Goal: Task Accomplishment & Management: Complete application form

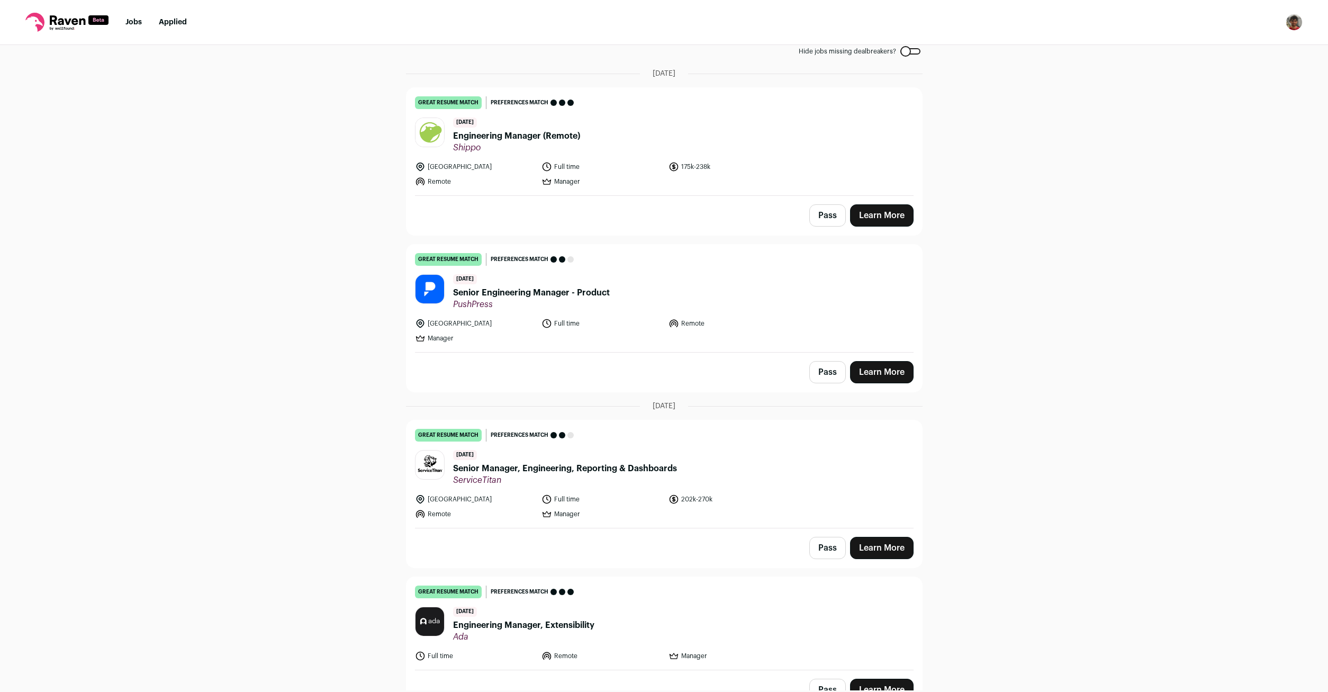
scroll to position [70, 0]
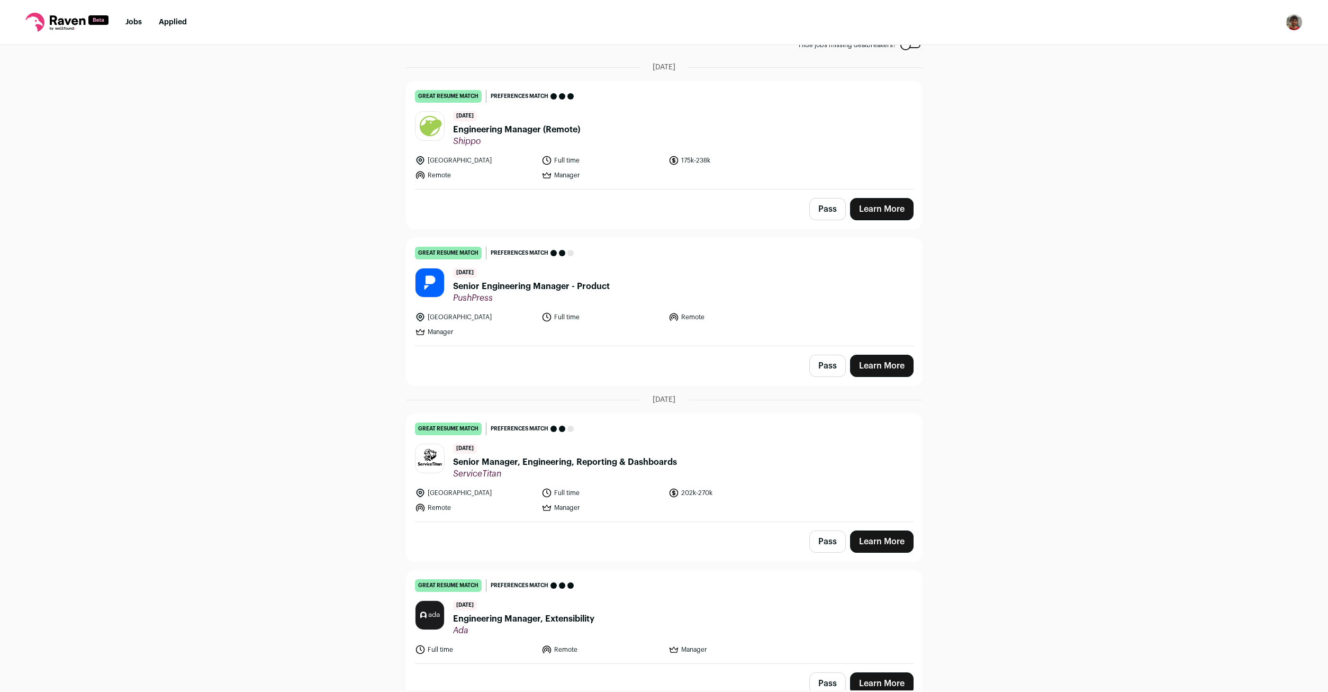
click at [585, 289] on span "Senior Engineering Manager - Product" at bounding box center [531, 286] width 157 height 13
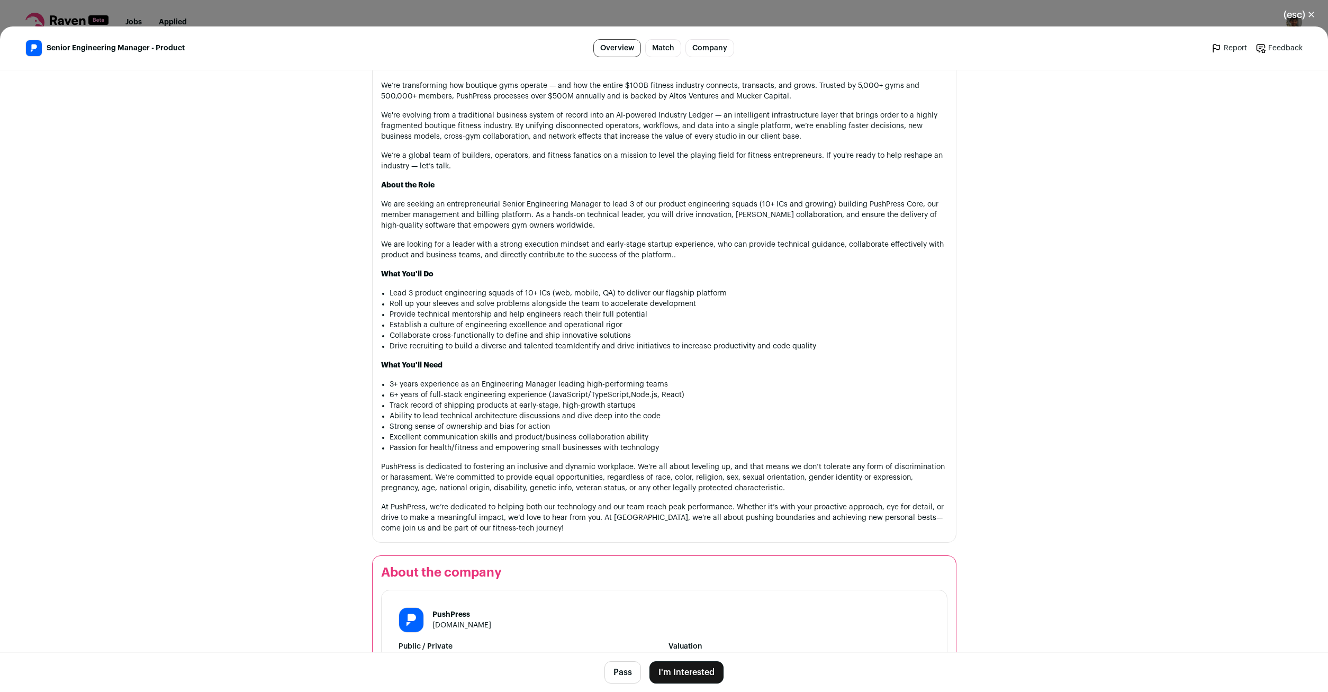
scroll to position [779, 0]
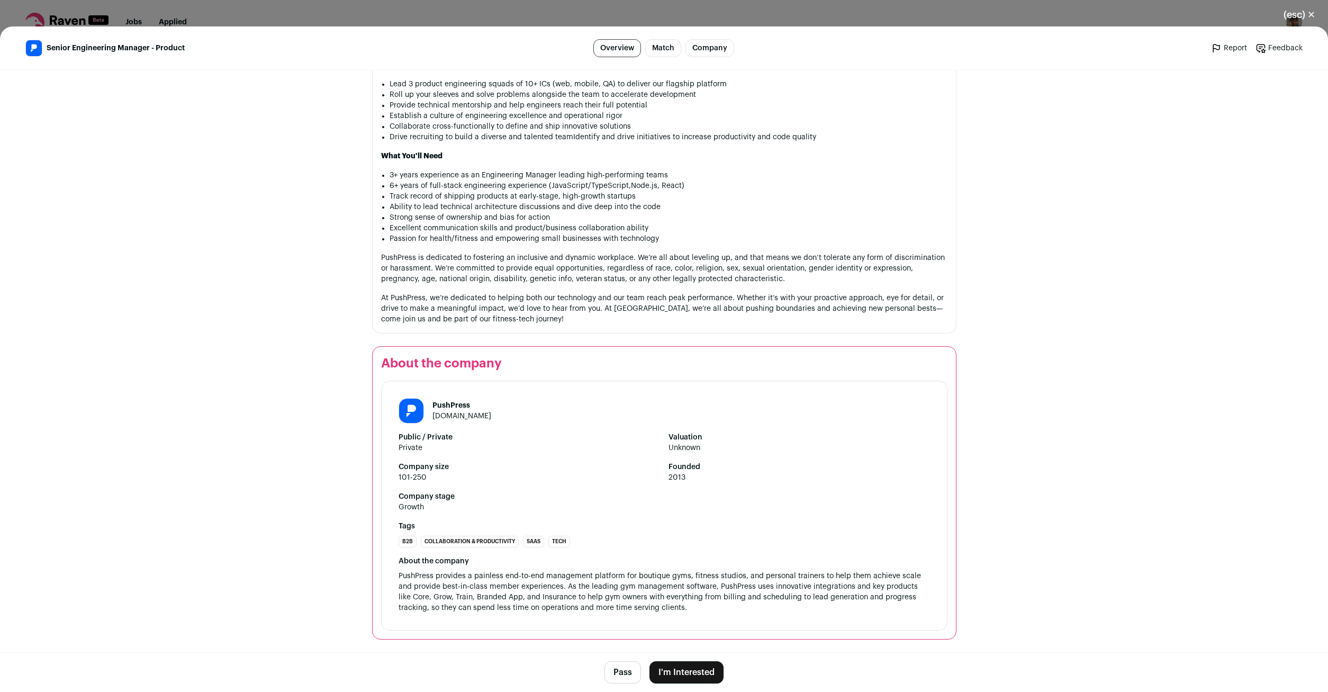
click at [691, 677] on button "I'm Interested" at bounding box center [687, 672] width 74 height 22
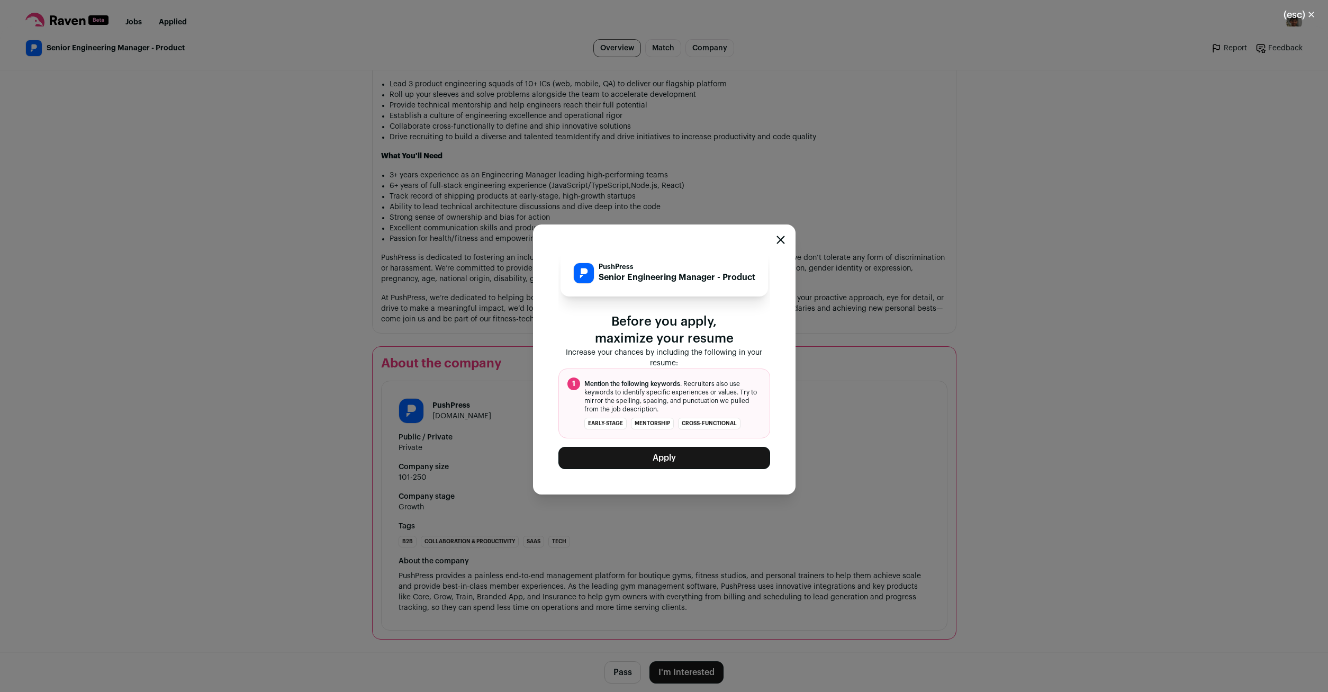
click at [679, 464] on button "Apply" at bounding box center [665, 458] width 212 height 22
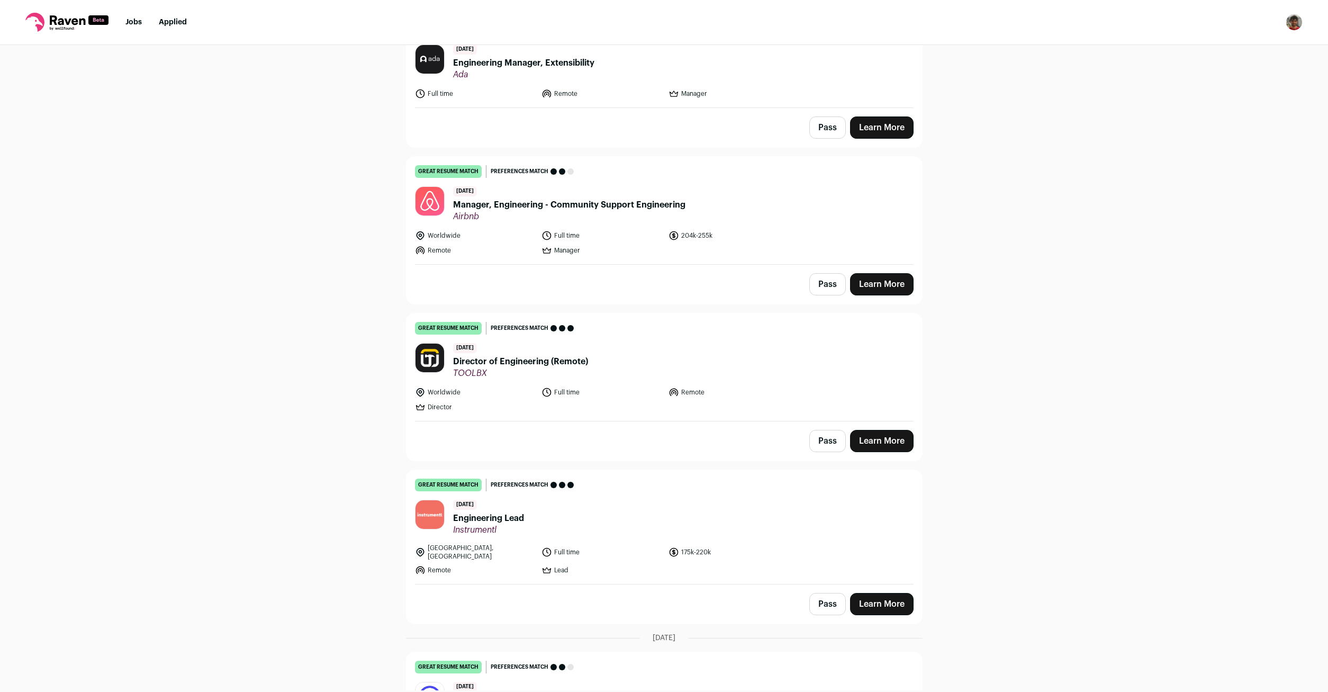
scroll to position [489, 0]
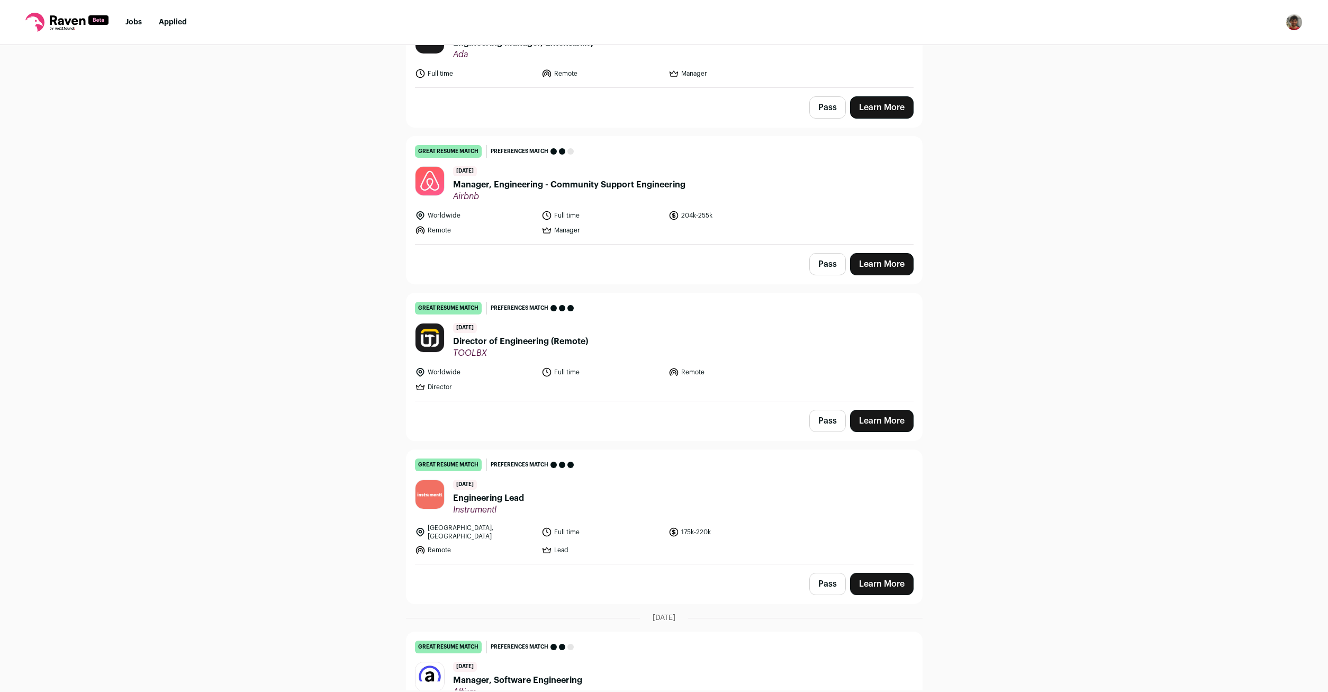
click at [553, 345] on span "Director of Engineering (Remote)" at bounding box center [520, 341] width 135 height 13
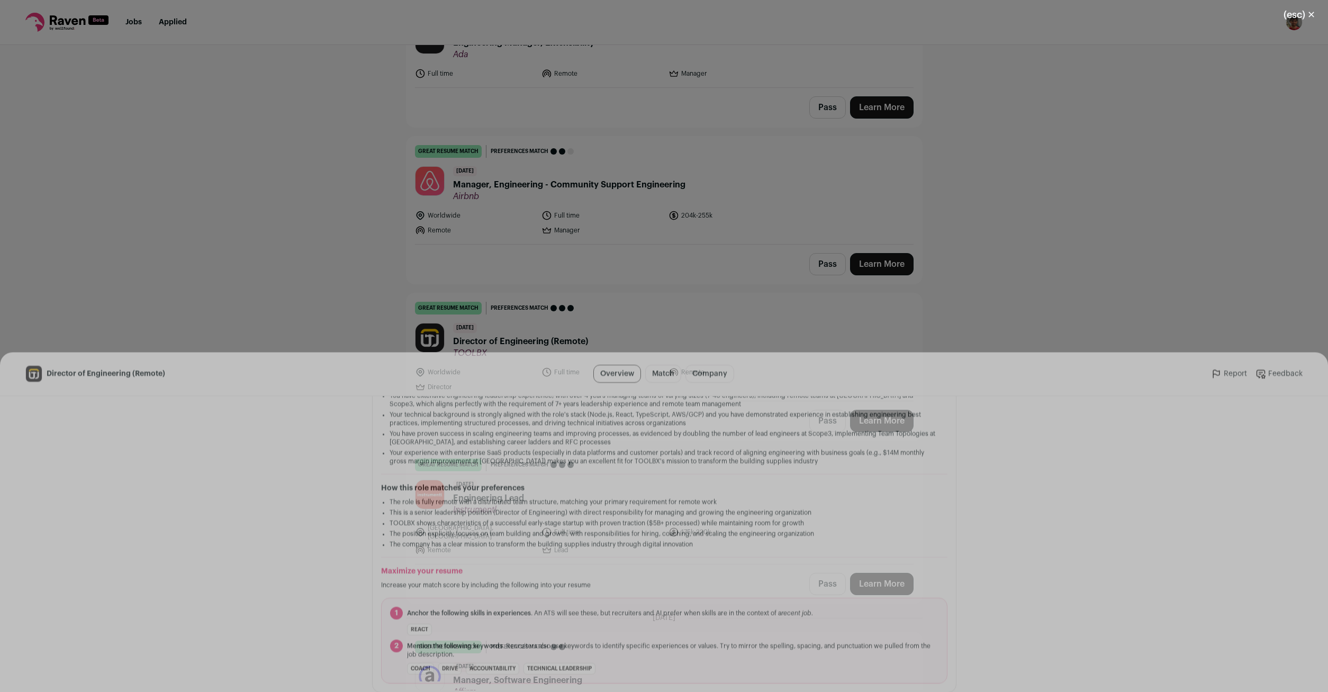
scroll to position [779, 0]
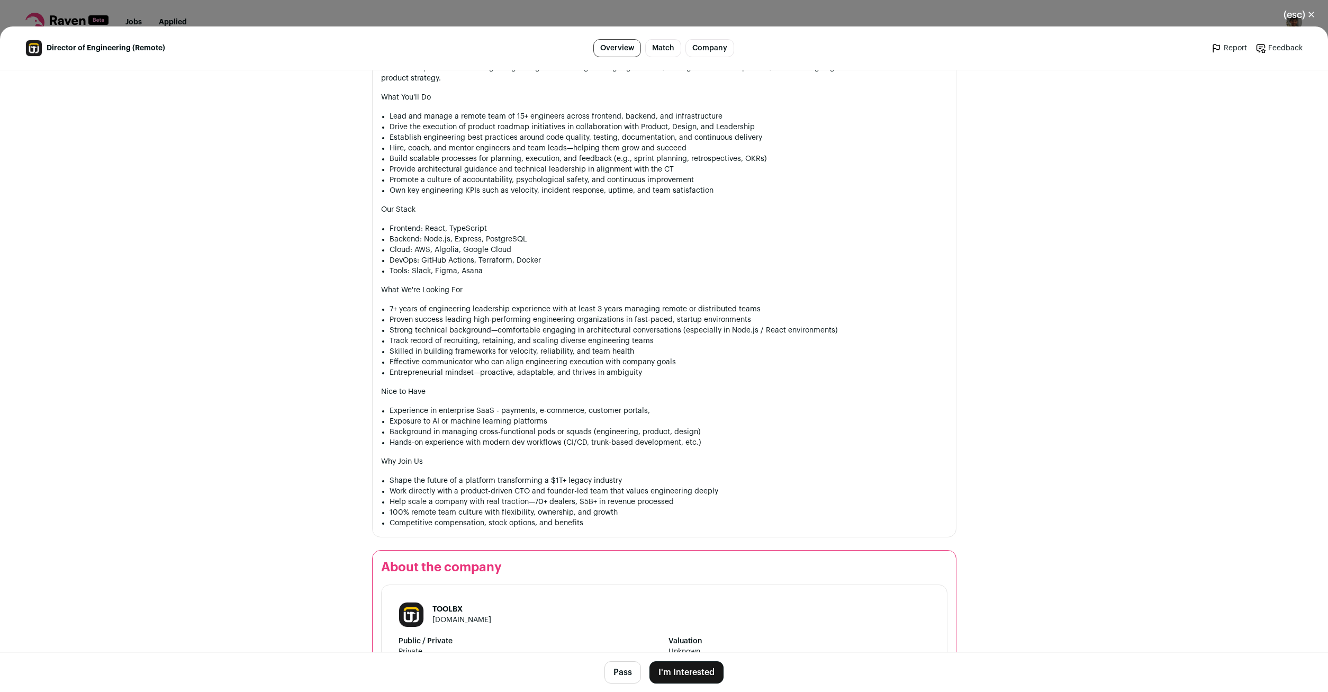
click at [693, 672] on button "I'm Interested" at bounding box center [687, 672] width 74 height 22
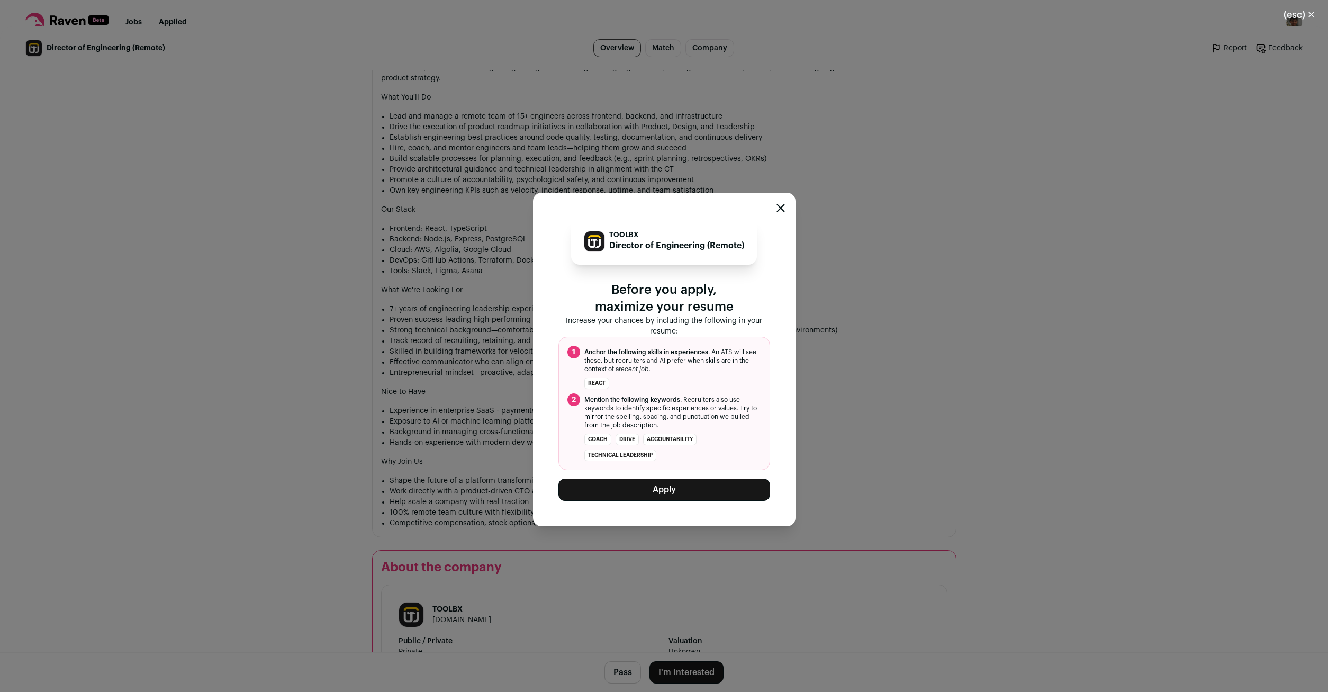
click at [691, 495] on button "Apply" at bounding box center [665, 490] width 212 height 22
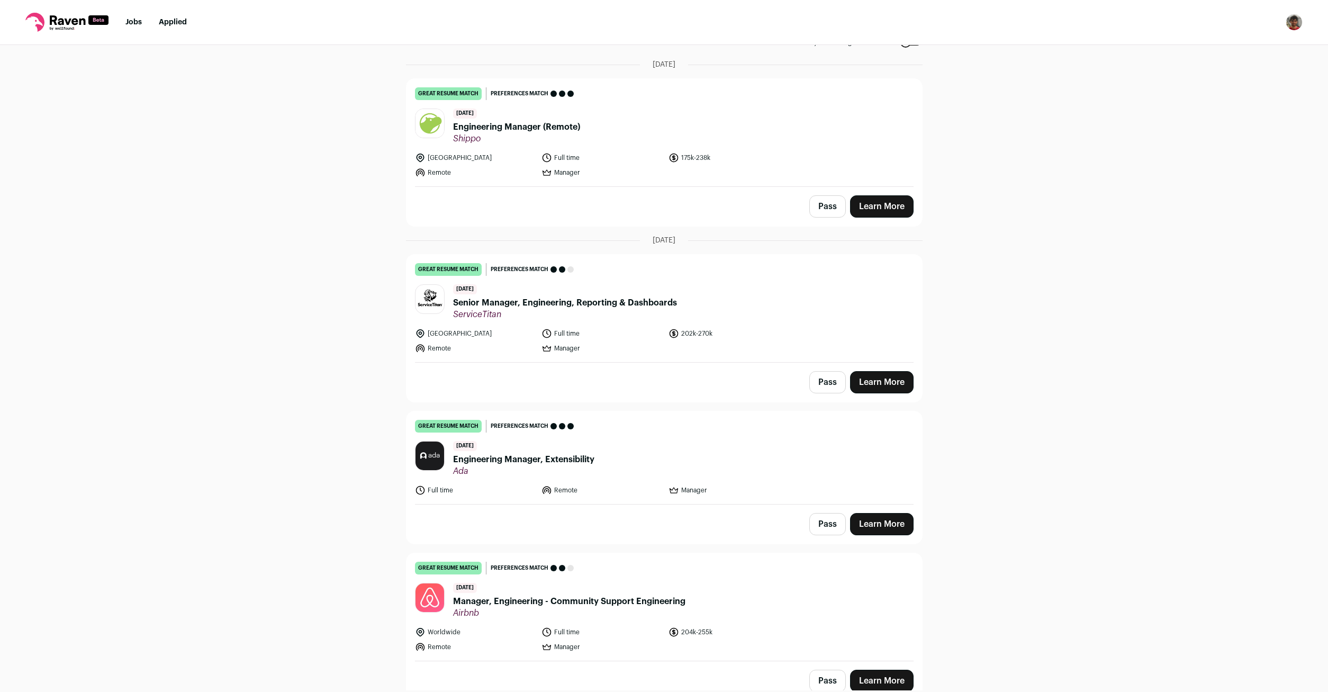
scroll to position [0, 0]
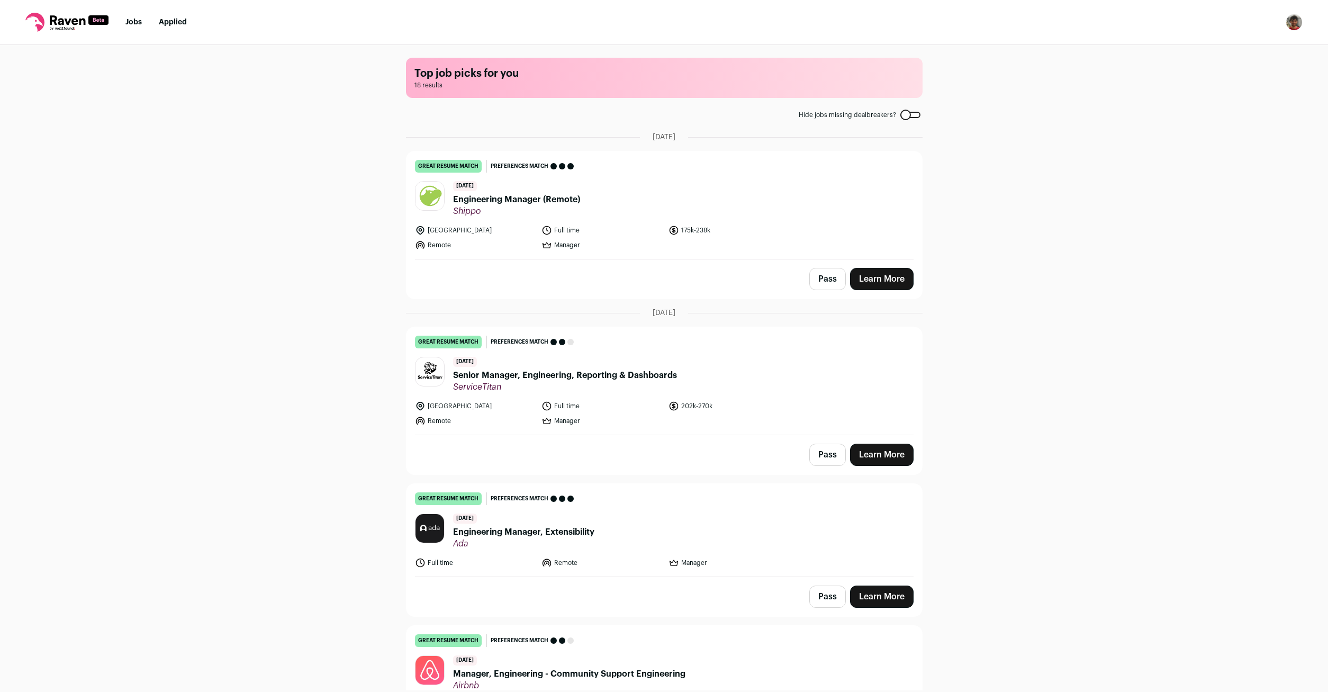
click at [542, 195] on span "Engineering Manager (Remote)" at bounding box center [516, 199] width 127 height 13
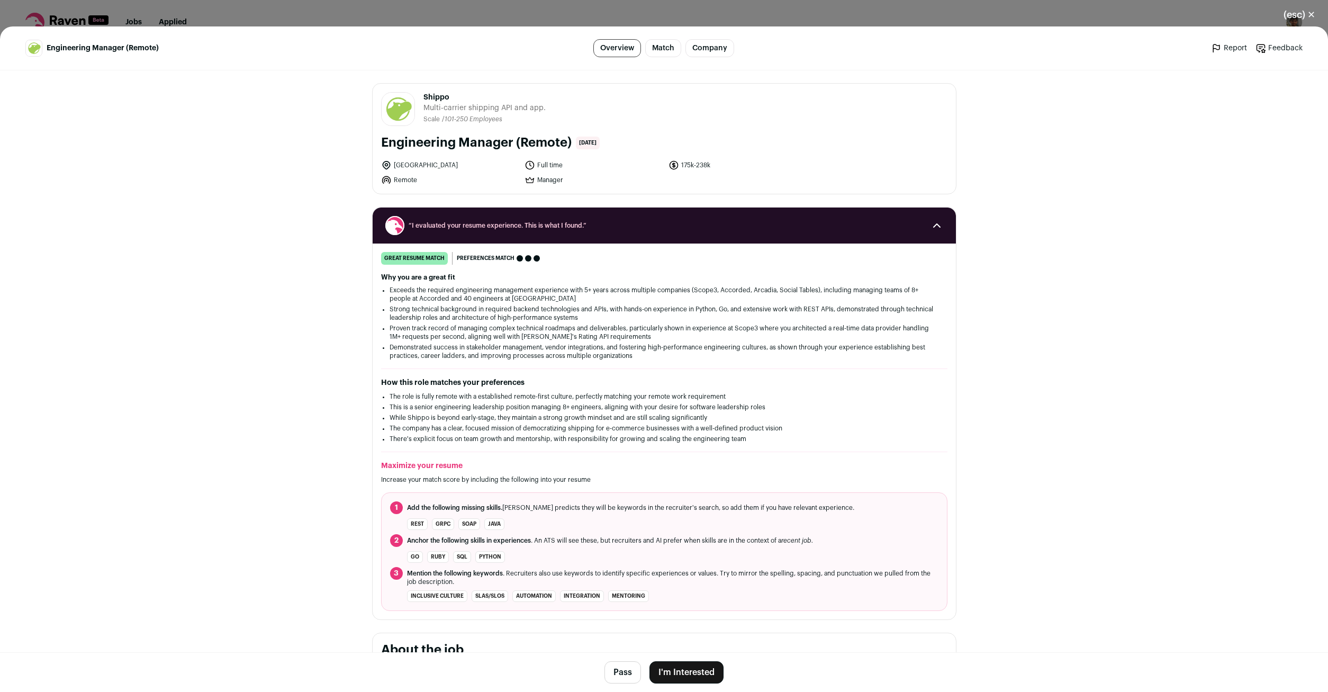
click at [1314, 16] on button "(esc) ✕" at bounding box center [1299, 14] width 57 height 23
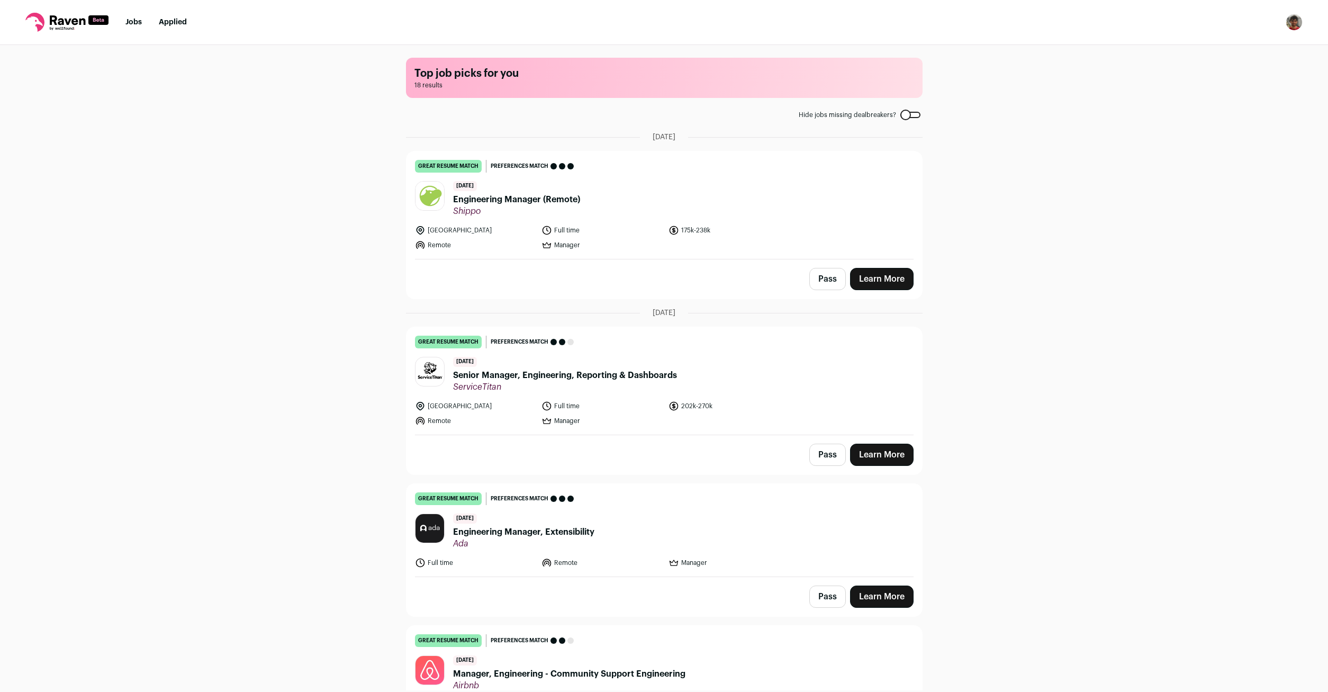
click at [1292, 21] on img "Open dropdown" at bounding box center [1294, 22] width 17 height 17
click at [1227, 48] on link "Settings" at bounding box center [1243, 49] width 117 height 25
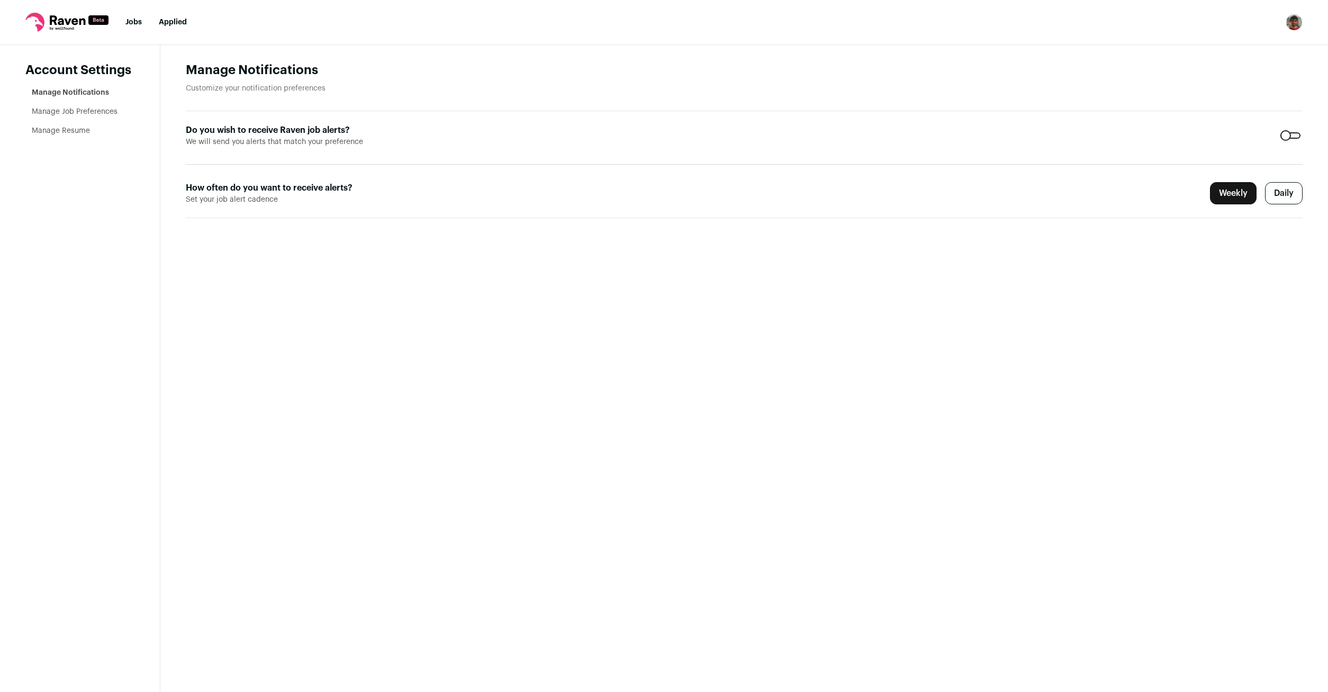
click at [78, 132] on link "Manage Resume" at bounding box center [61, 130] width 58 height 7
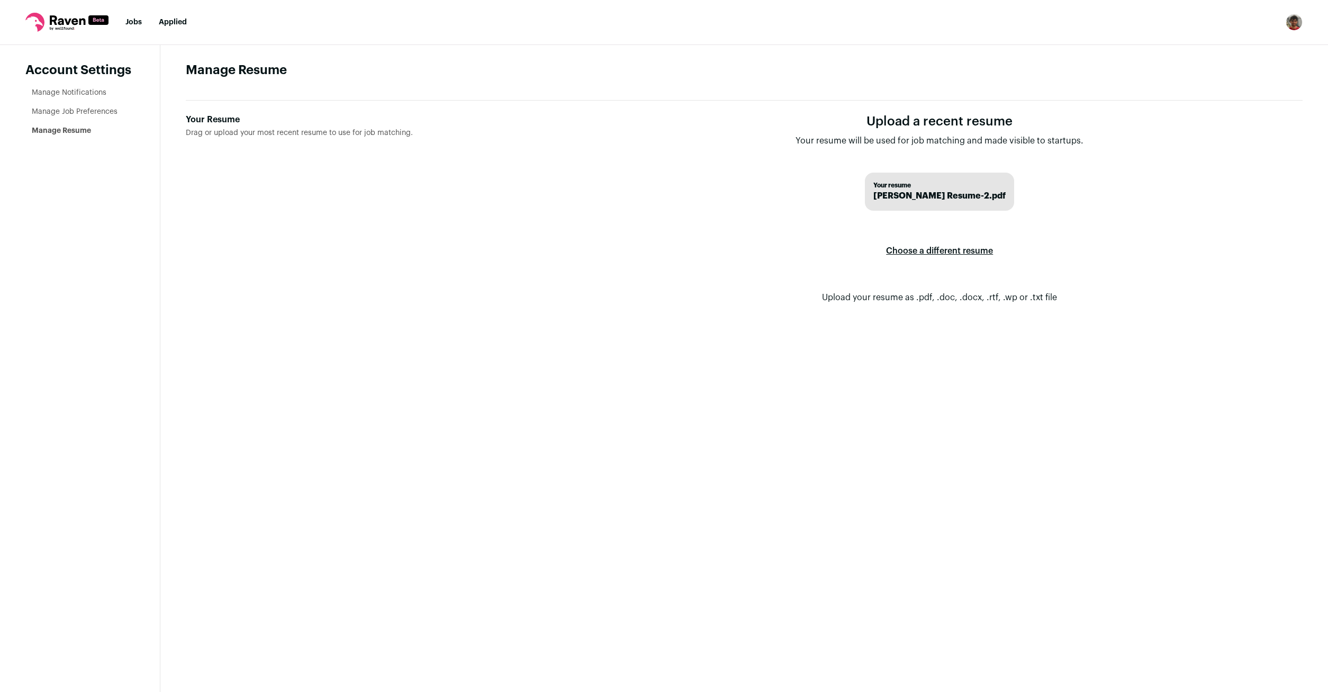
click at [920, 253] on label "Choose a different resume" at bounding box center [939, 251] width 107 height 30
click at [0, 0] on input "Your Resume Drag or upload your most recent resume to use for job matching." at bounding box center [0, 0] width 0 height 0
click at [125, 19] on link "Jobs" at bounding box center [133, 22] width 16 height 7
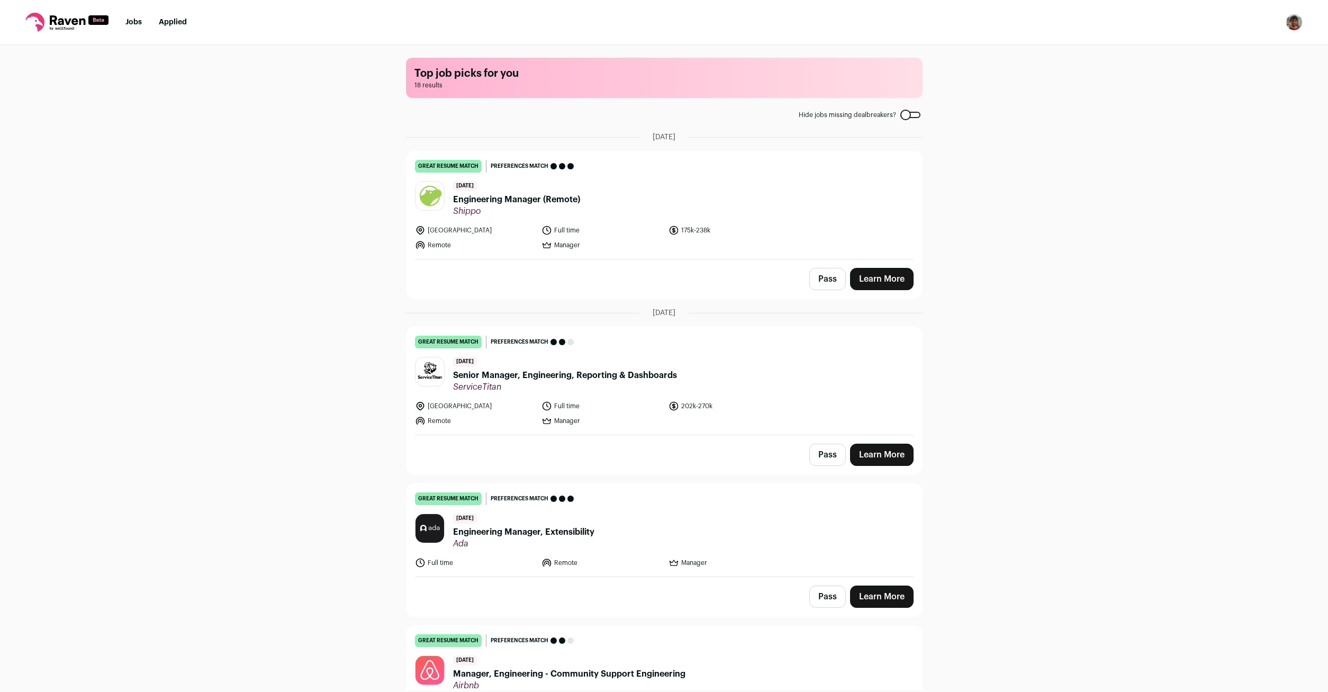
click at [525, 196] on span "Engineering Manager (Remote)" at bounding box center [516, 199] width 127 height 13
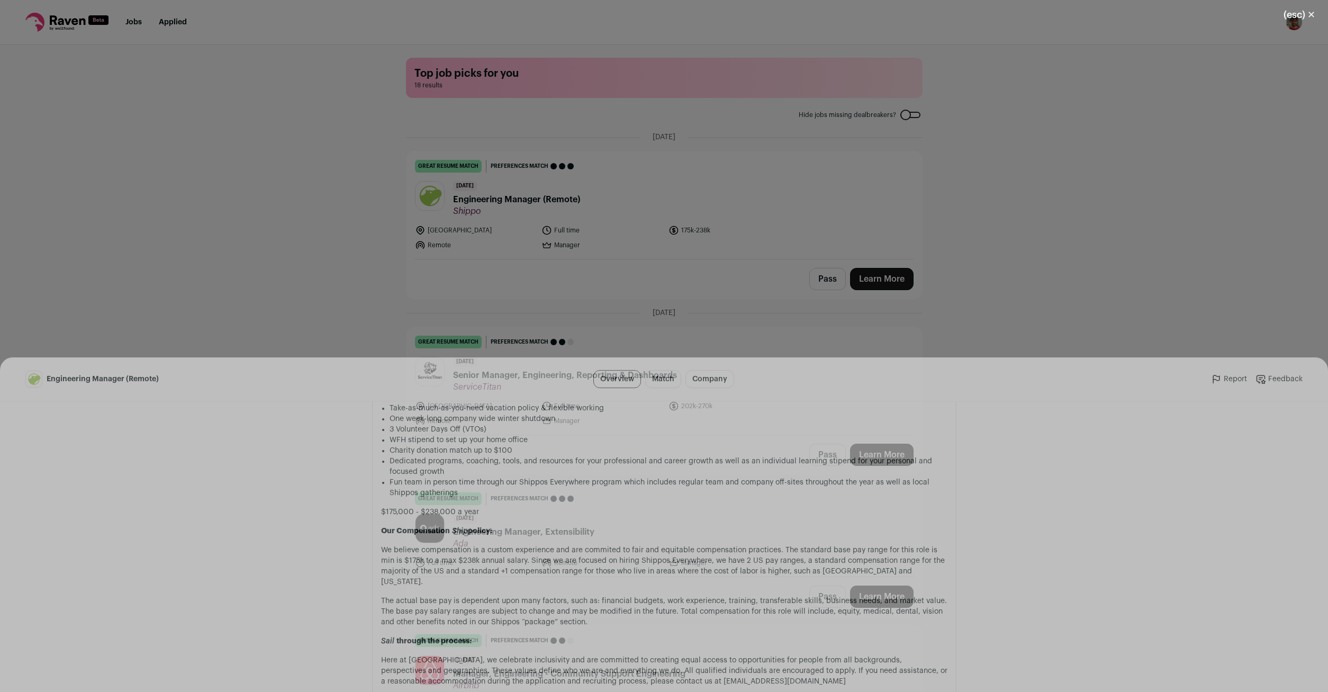
scroll to position [1292, 0]
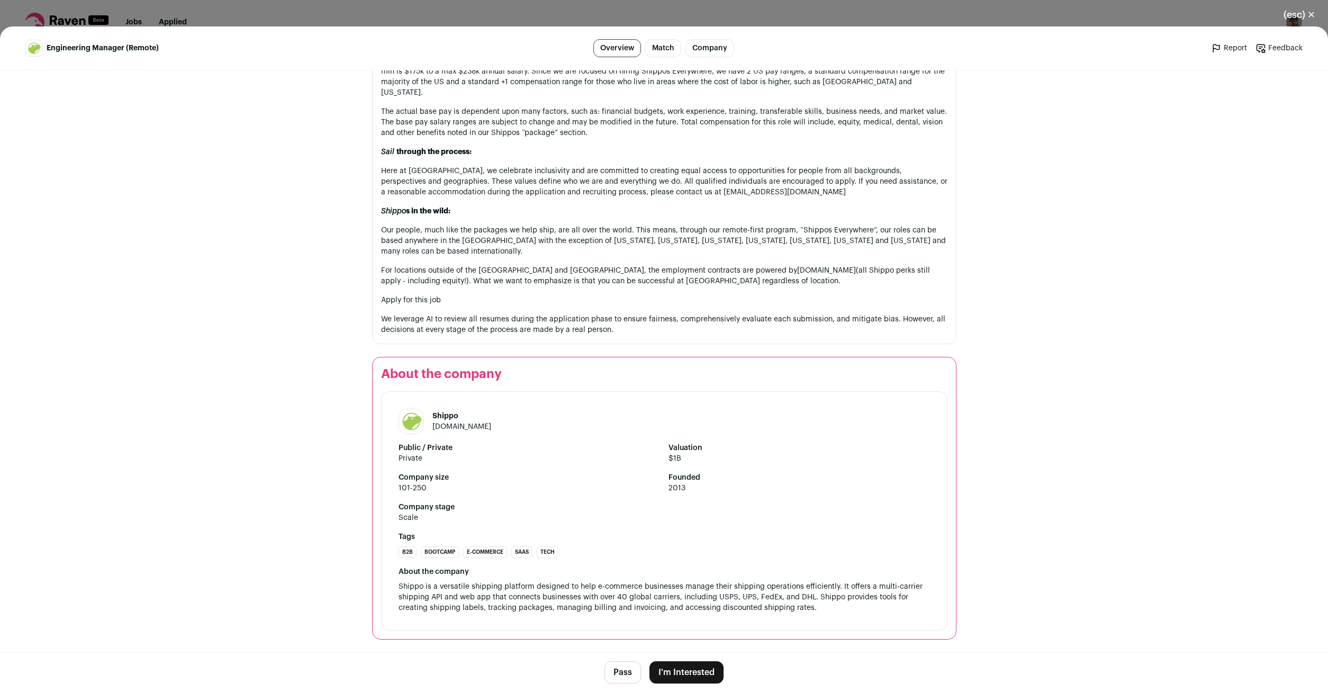
click at [678, 668] on button "I'm Interested" at bounding box center [687, 672] width 74 height 22
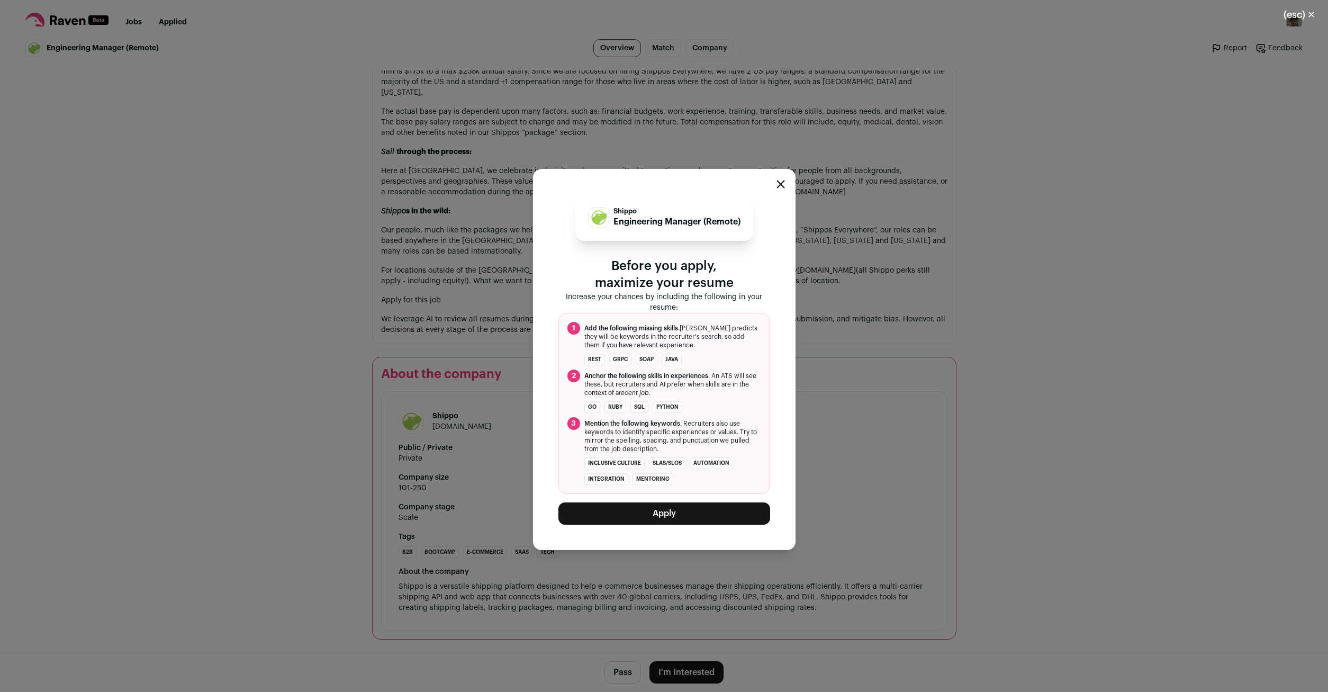
click at [640, 517] on button "Apply" at bounding box center [665, 513] width 212 height 22
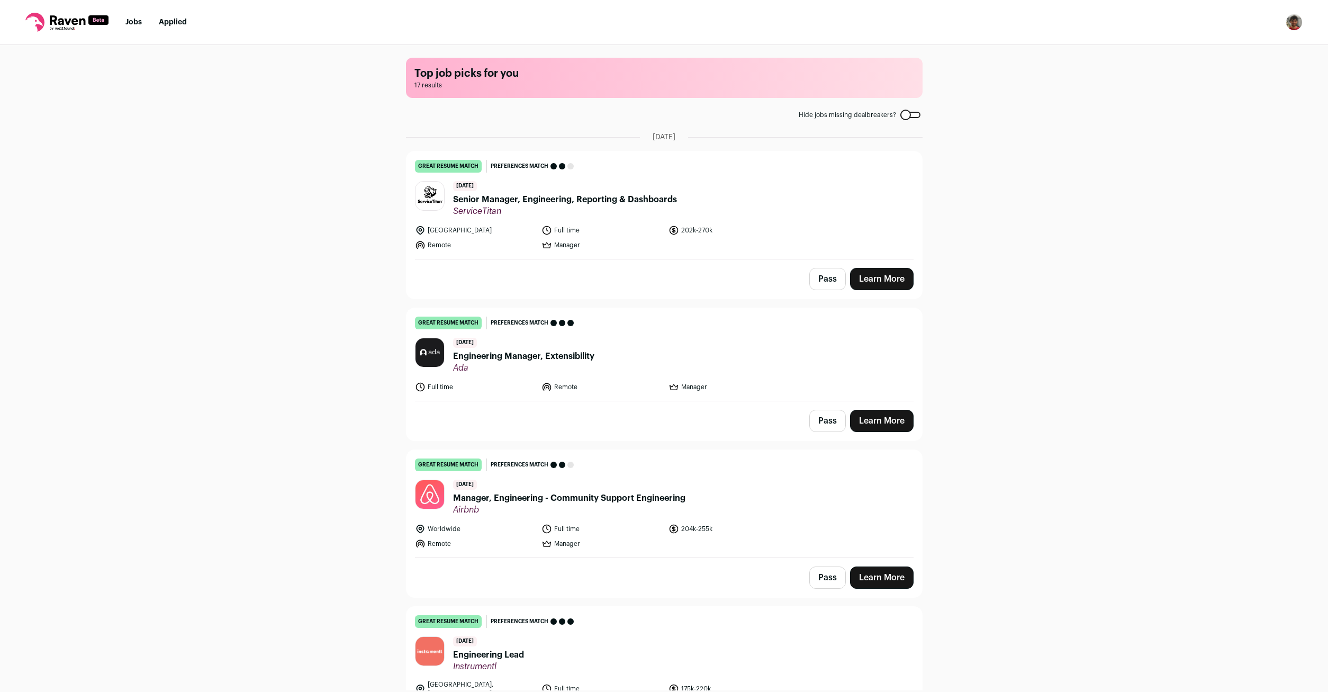
click at [561, 357] on span "Engineering Manager, Extensibility" at bounding box center [523, 356] width 141 height 13
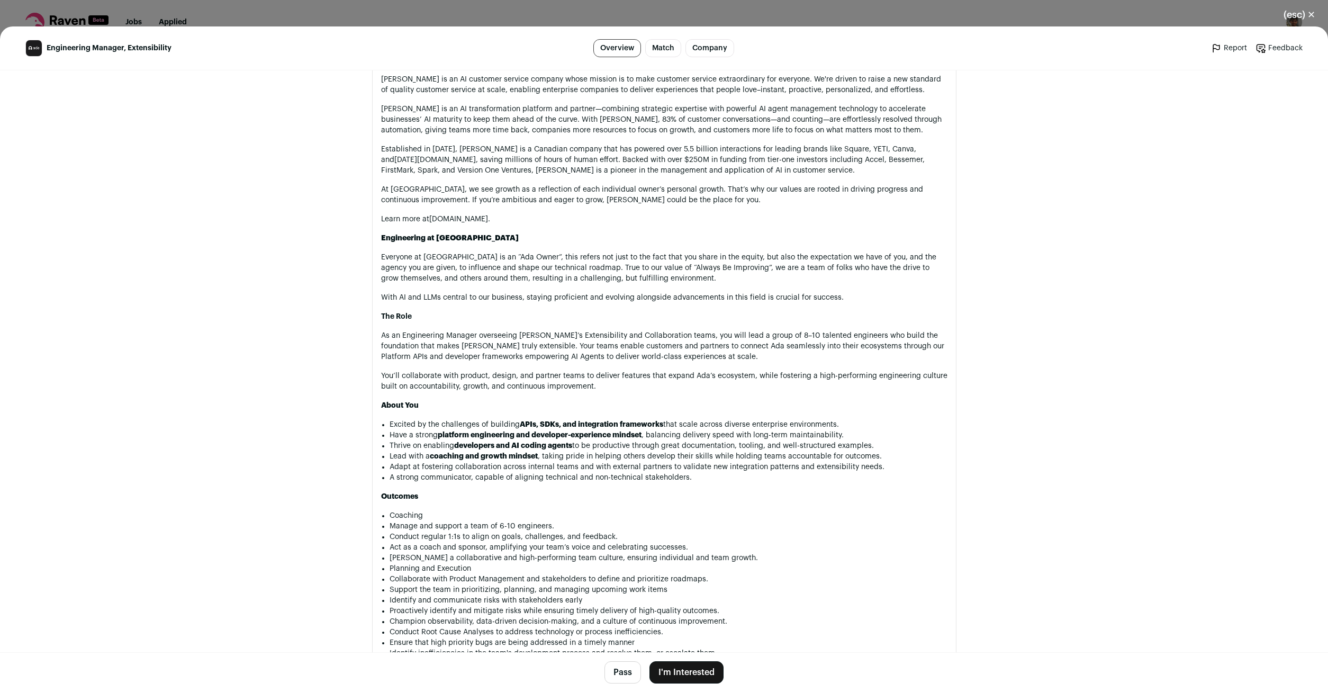
scroll to position [0, 0]
